Goal: Task Accomplishment & Management: Use online tool/utility

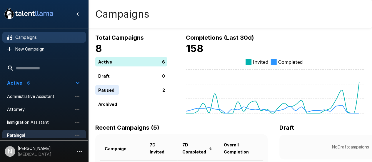
click at [20, 134] on span "Paralegal" at bounding box center [39, 135] width 65 height 6
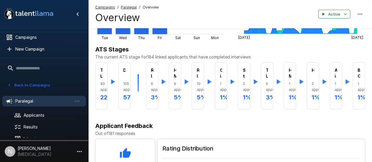
scroll to position [117, 0]
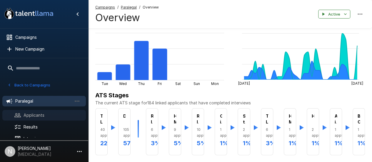
click at [38, 117] on span "Applicants" at bounding box center [52, 115] width 58 height 6
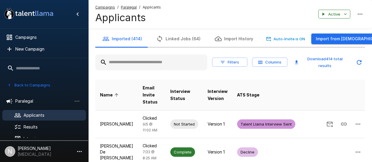
click at [142, 62] on input "text" at bounding box center [151, 62] width 112 height 11
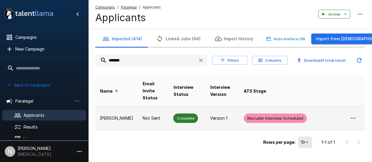
type input "*******"
click at [119, 115] on p "Amanda Gardner" at bounding box center [116, 118] width 33 height 6
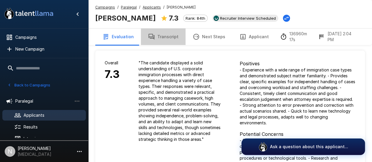
click at [176, 39] on button "Transcript" at bounding box center [163, 36] width 45 height 16
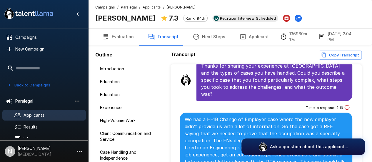
scroll to position [352, 0]
